Goal: Task Accomplishment & Management: Manage account settings

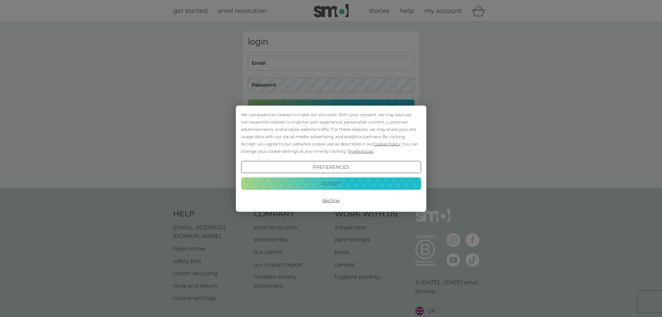
click at [325, 184] on button "Accept" at bounding box center [331, 183] width 180 height 13
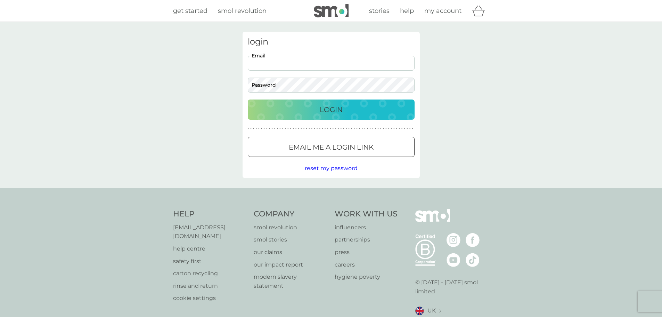
click at [291, 65] on input "Email" at bounding box center [331, 63] width 167 height 15
type input "mickey_lewis@hotmail.co.uk"
click at [248, 99] on button "Login" at bounding box center [331, 109] width 167 height 20
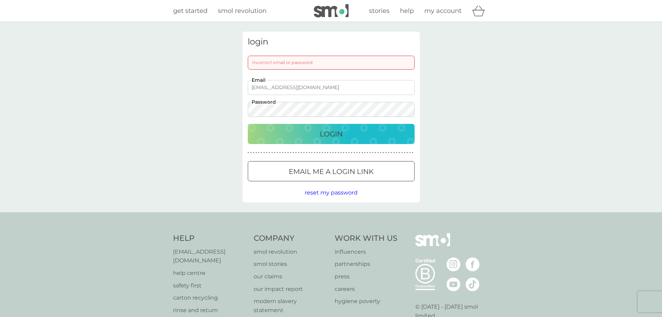
click at [248, 124] on button "Login" at bounding box center [331, 134] width 167 height 20
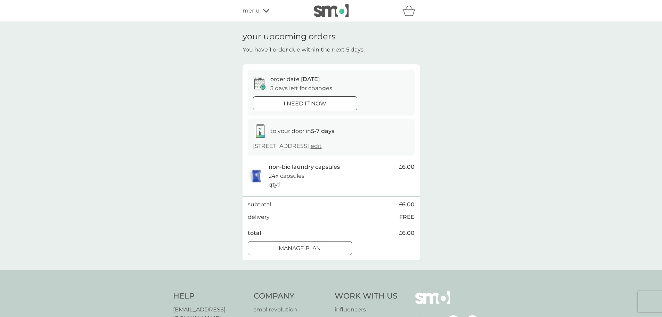
click at [314, 245] on p "Manage plan" at bounding box center [300, 248] width 42 height 9
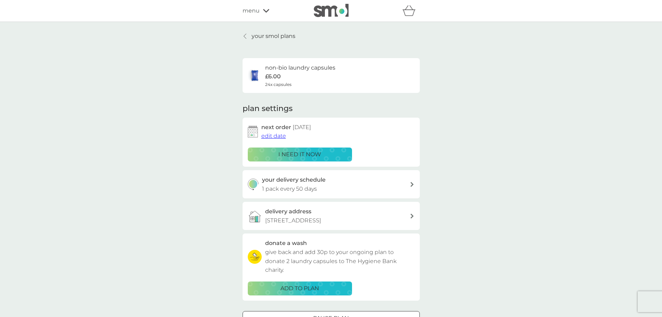
click at [343, 183] on div "your delivery schedule 1 pack every 50 days" at bounding box center [336, 184] width 148 height 18
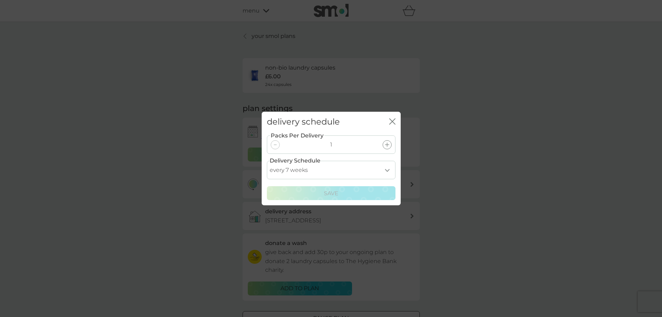
click at [337, 168] on select "every 1 week every 2 weeks every 3 weeks every 4 weeks every 5 weeks every 6 we…" at bounding box center [331, 170] width 129 height 18
select select "70"
click at [267, 161] on select "every 1 week every 2 weeks every 3 weeks every 4 weeks every 5 weeks every 6 we…" at bounding box center [331, 170] width 129 height 18
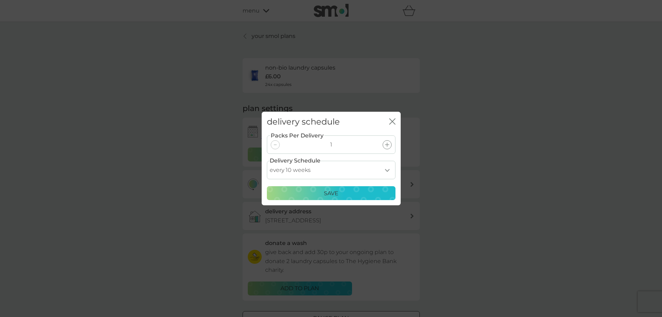
click at [346, 193] on div "Save" at bounding box center [332, 193] width 120 height 9
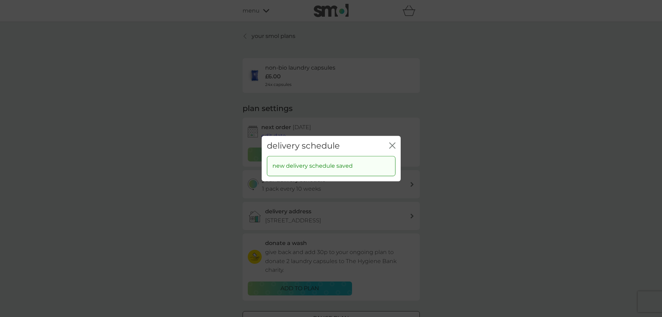
click at [395, 146] on icon "close" at bounding box center [392, 145] width 6 height 6
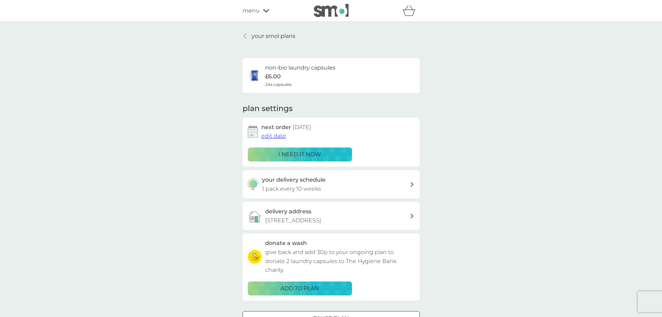
drag, startPoint x: 393, startPoint y: 176, endPoint x: 358, endPoint y: 46, distance: 134.4
